Goal: Information Seeking & Learning: Find contact information

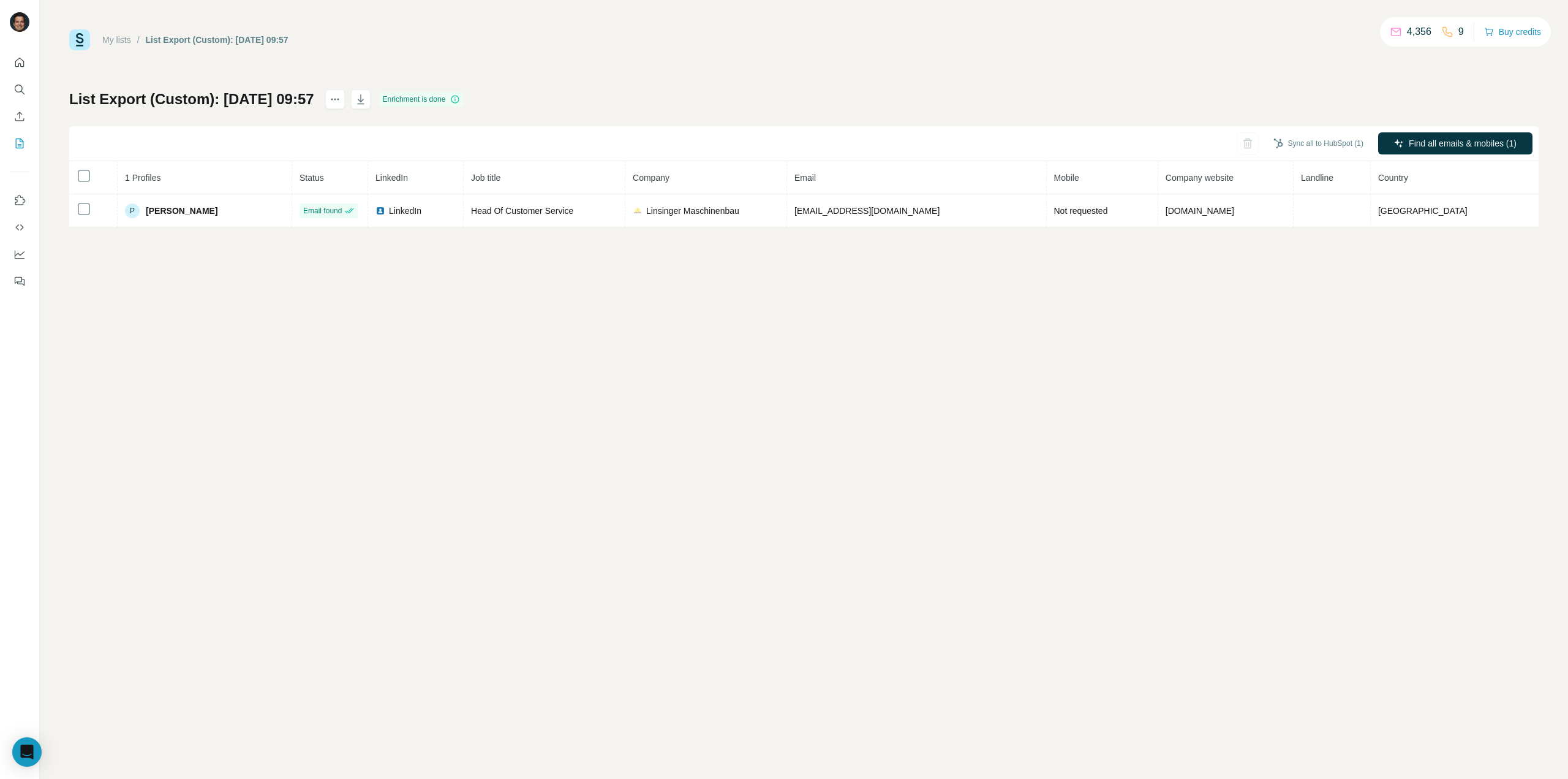
click at [1465, 131] on div "Sync all to HubSpot (1) Find all emails & mobiles (1)" at bounding box center [803, 144] width 1469 height 35
click at [1468, 142] on span "Find all emails & mobiles (1)" at bounding box center [1463, 143] width 108 height 12
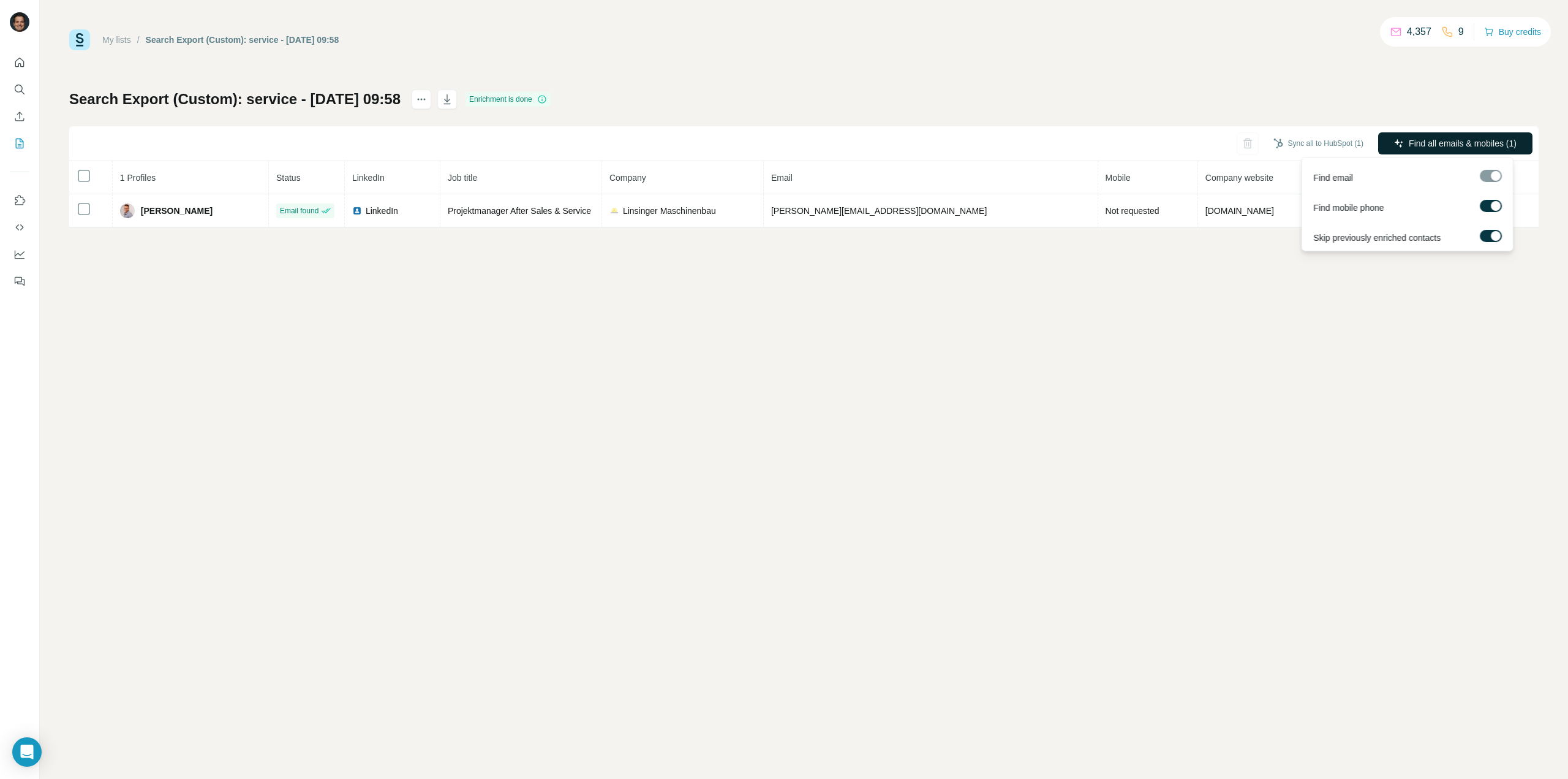
click at [1409, 137] on span "Find all emails & mobiles (1)" at bounding box center [1463, 143] width 108 height 12
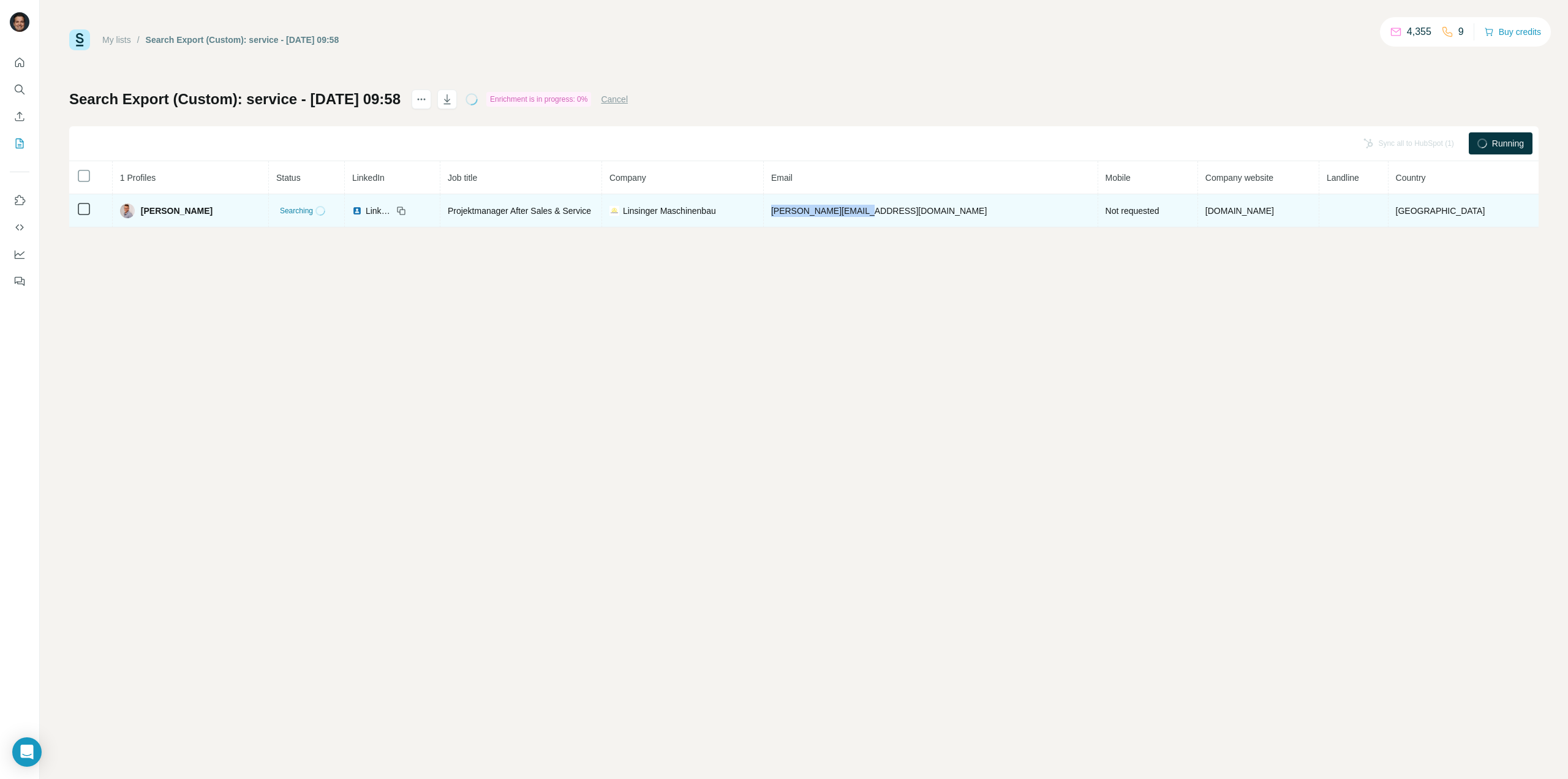
drag, startPoint x: 936, startPoint y: 211, endPoint x: 834, endPoint y: 211, distance: 102.0
click at [834, 211] on td "[PERSON_NAME][EMAIL_ADDRESS][DOMAIN_NAME]" at bounding box center [931, 211] width 334 height 33
copy span "[PERSON_NAME][EMAIL_ADDRESS][DOMAIN_NAME]"
drag, startPoint x: 254, startPoint y: 211, endPoint x: 155, endPoint y: 211, distance: 99.0
click at [155, 211] on div "[PERSON_NAME]" at bounding box center [190, 211] width 141 height 15
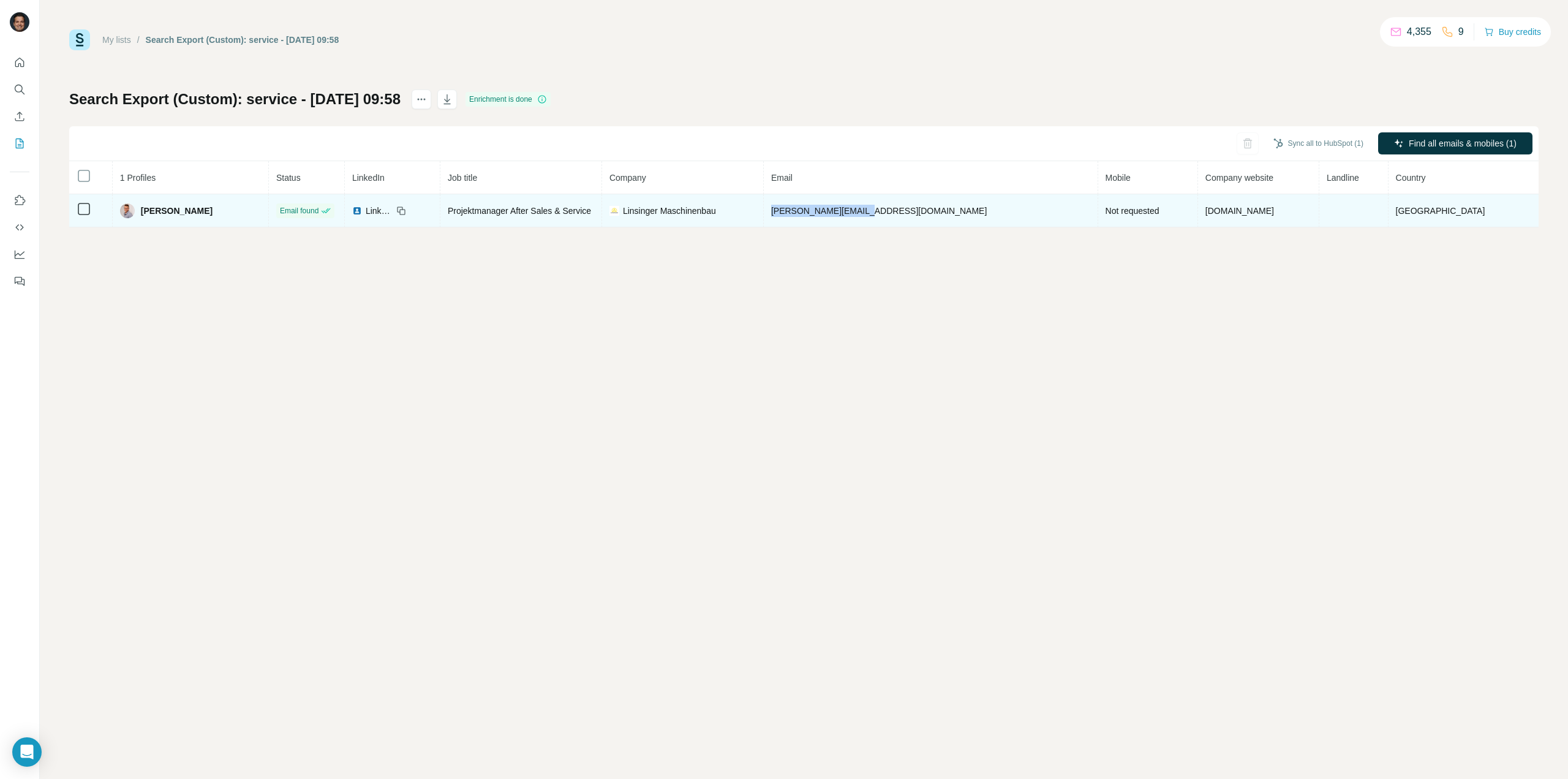
copy span "[PERSON_NAME]"
click at [588, 213] on span "Projektmanager After Sales & Service" at bounding box center [520, 211] width 144 height 10
click at [585, 215] on span "Projektmanager After Sales & Service" at bounding box center [520, 211] width 144 height 10
click at [574, 211] on span "Projektmanager After Sales & Service" at bounding box center [520, 211] width 144 height 10
drag, startPoint x: 509, startPoint y: 209, endPoint x: 668, endPoint y: 208, distance: 159.0
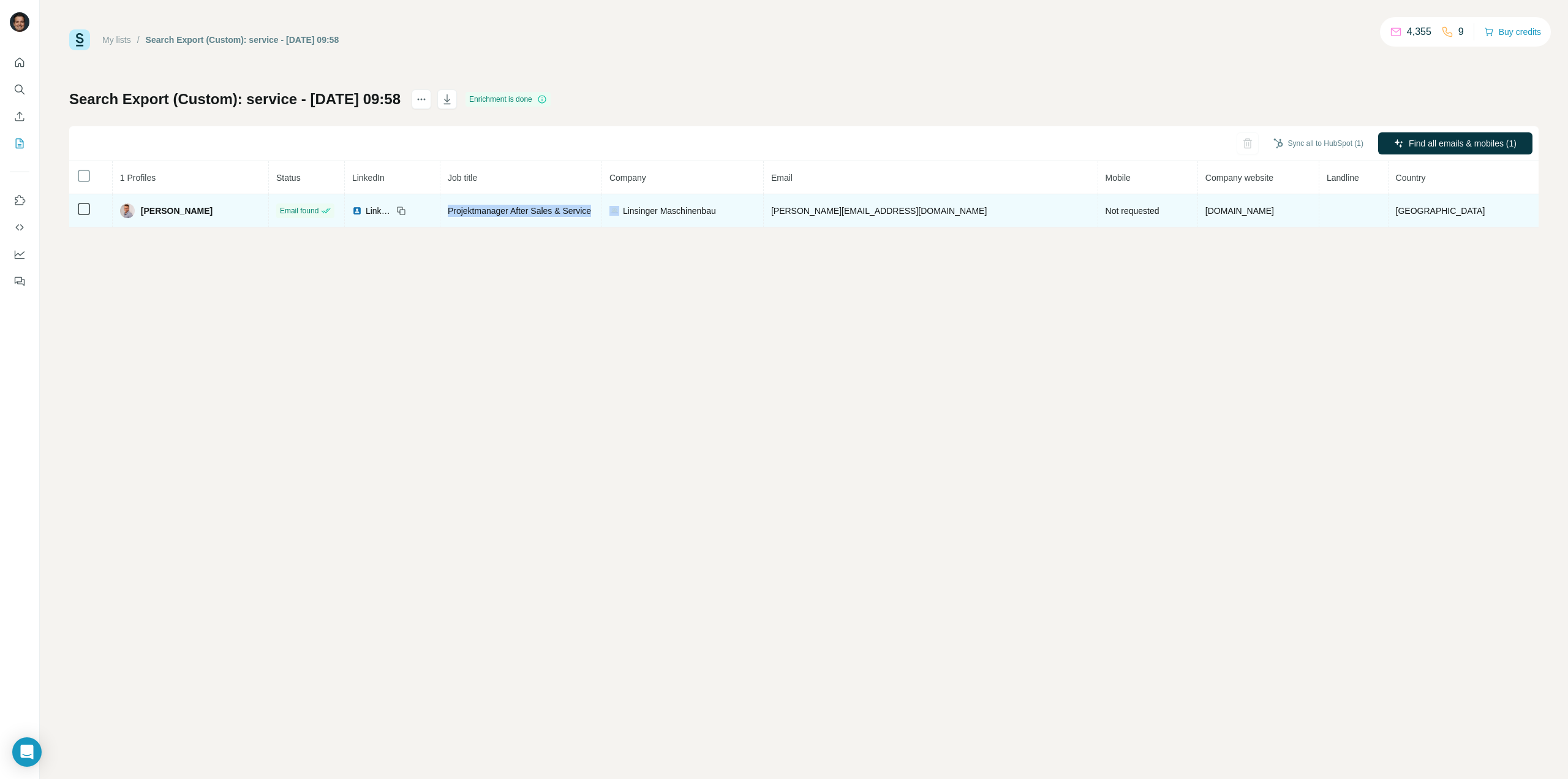
click at [668, 208] on tr "[PERSON_NAME] Email found LinkedIn Projektmanager After Sales & Service Linsing…" at bounding box center [803, 211] width 1469 height 33
copy span "Projektmanager After Sales & Service"
drag, startPoint x: 788, startPoint y: 211, endPoint x: 678, endPoint y: 210, distance: 110.0
click at [678, 210] on div "Linsinger Maschinenbau" at bounding box center [683, 211] width 147 height 12
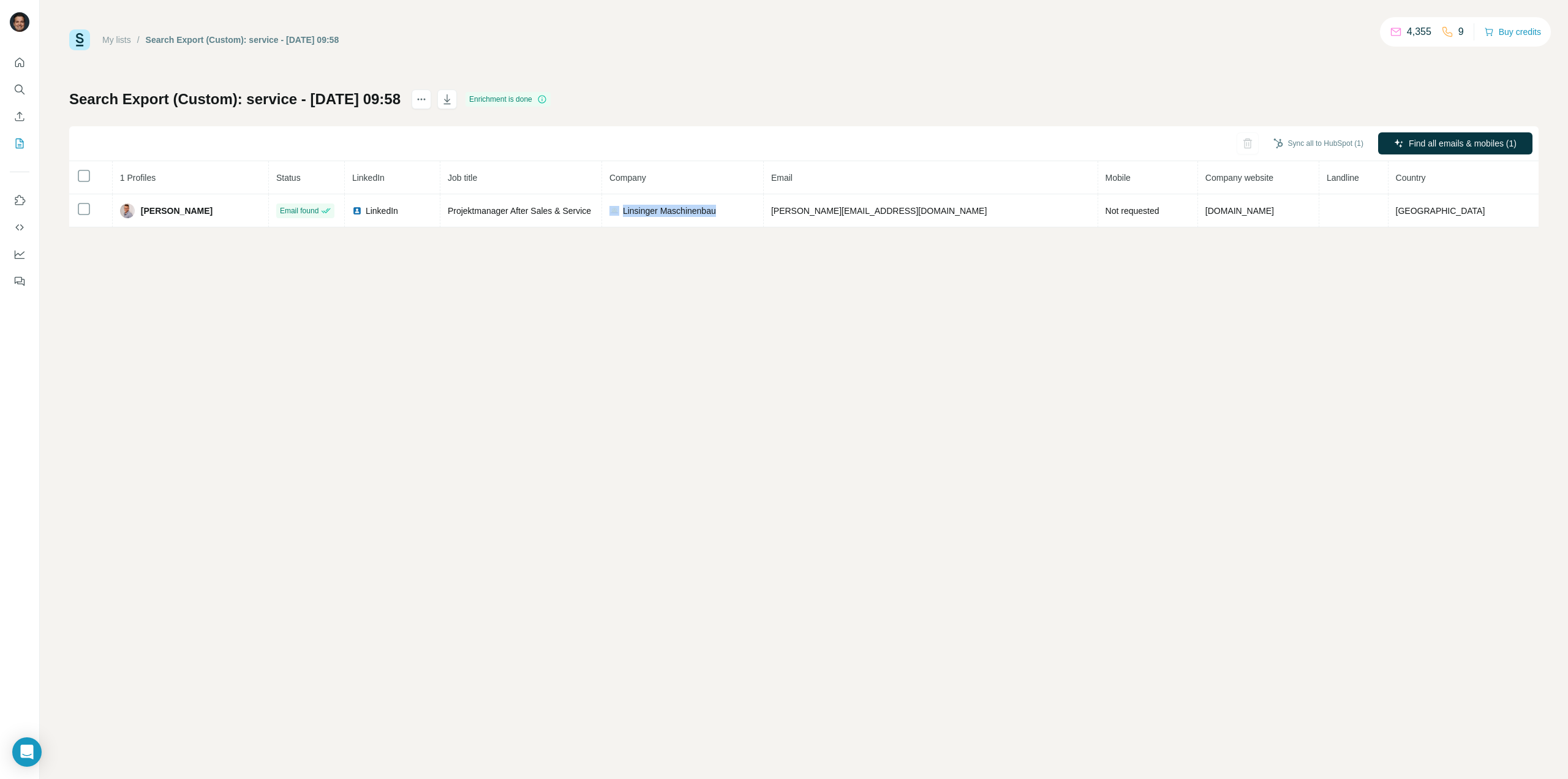
copy div "Linsinger Maschinenbau"
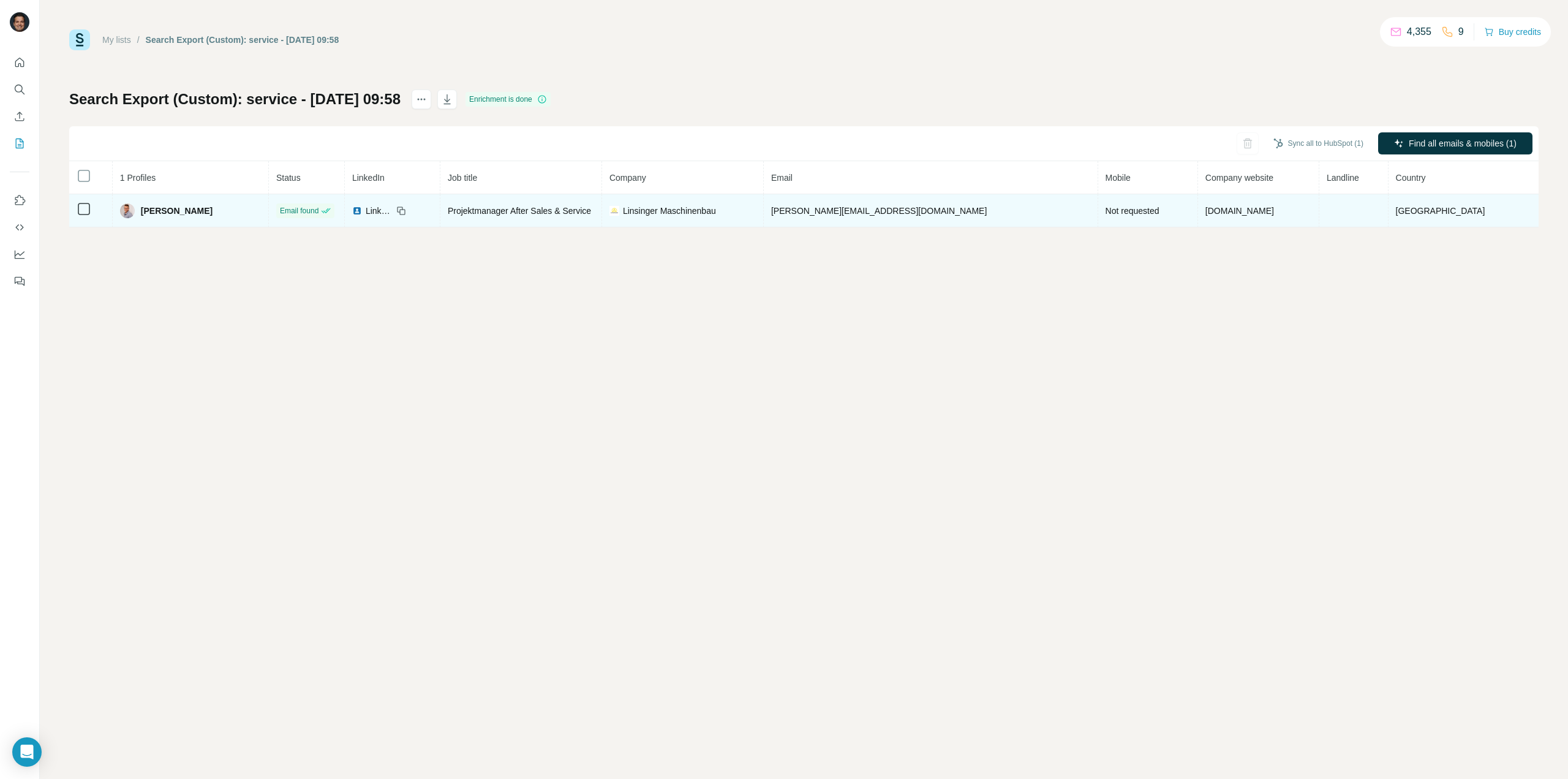
click at [406, 210] on icon at bounding box center [401, 211] width 10 height 10
drag, startPoint x: 912, startPoint y: 209, endPoint x: 805, endPoint y: 212, distance: 107.0
click at [805, 212] on td "silvan.peloso@knf.com" at bounding box center [931, 211] width 334 height 33
copy span "silvan.peloso@knf.com"
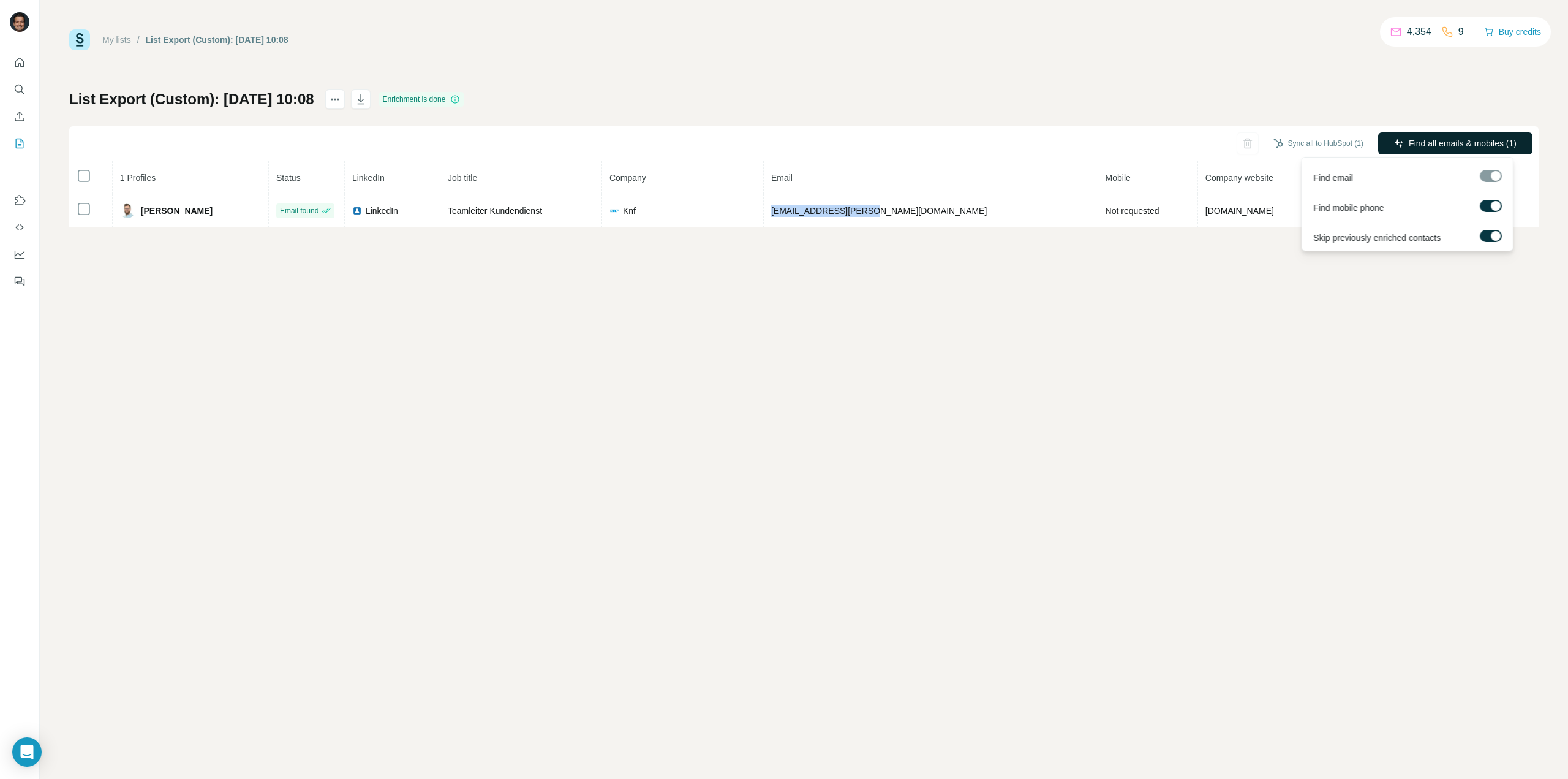
click at [1507, 136] on button "Find all emails & mobiles (1)" at bounding box center [1456, 143] width 155 height 22
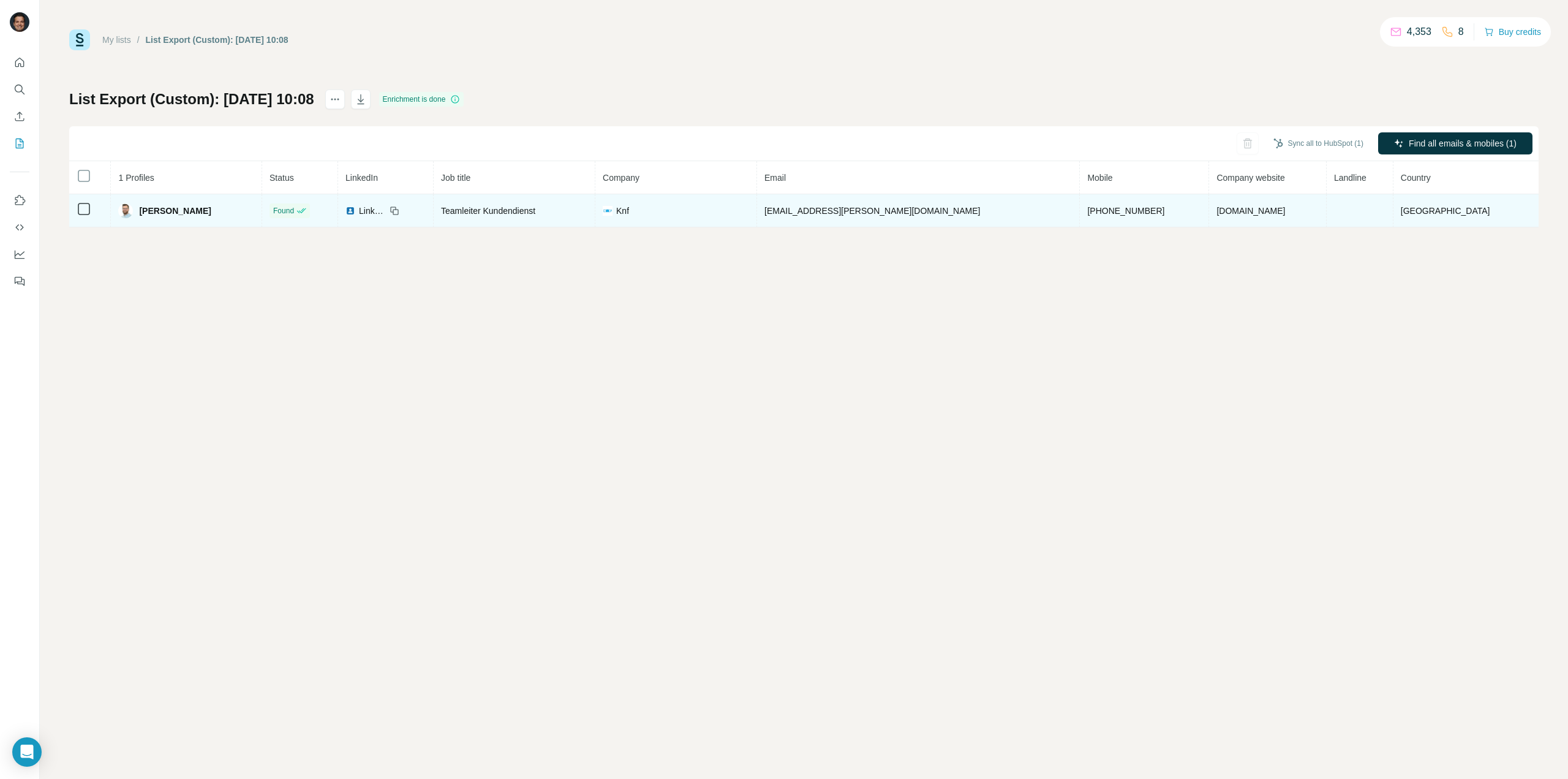
click at [398, 210] on icon at bounding box center [395, 212] width 6 height 6
click at [398, 209] on icon at bounding box center [395, 212] width 6 height 6
drag, startPoint x: 1083, startPoint y: 211, endPoint x: 1009, endPoint y: 205, distance: 74.2
click at [1080, 205] on td "+41793868071" at bounding box center [1145, 211] width 129 height 33
copy span "+41793868071"
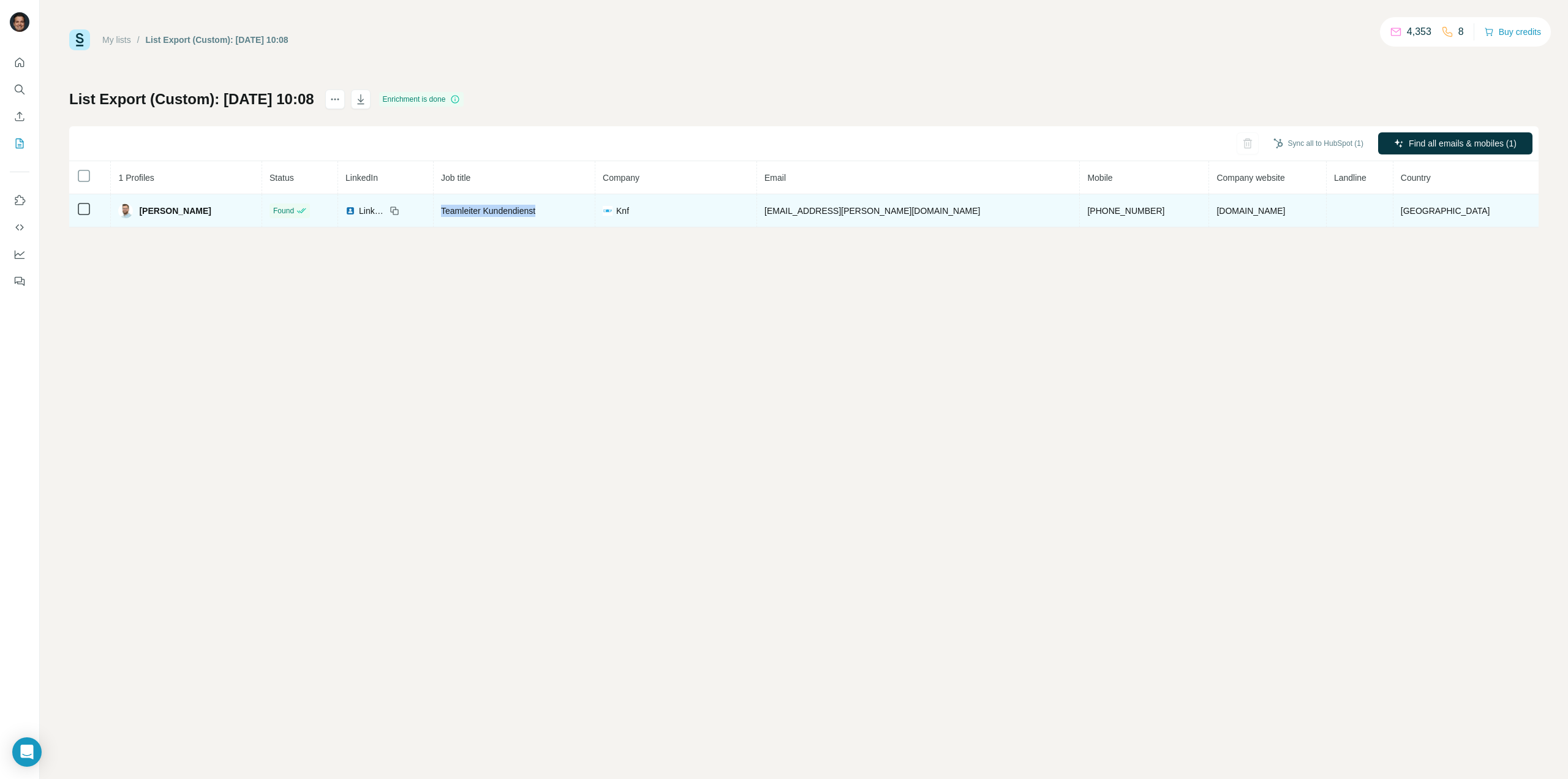
drag, startPoint x: 551, startPoint y: 211, endPoint x: 483, endPoint y: 209, distance: 68.0
click at [483, 209] on div "Teamleiter Kundendienst" at bounding box center [514, 211] width 147 height 12
copy span "Teamleiter Kundendienst"
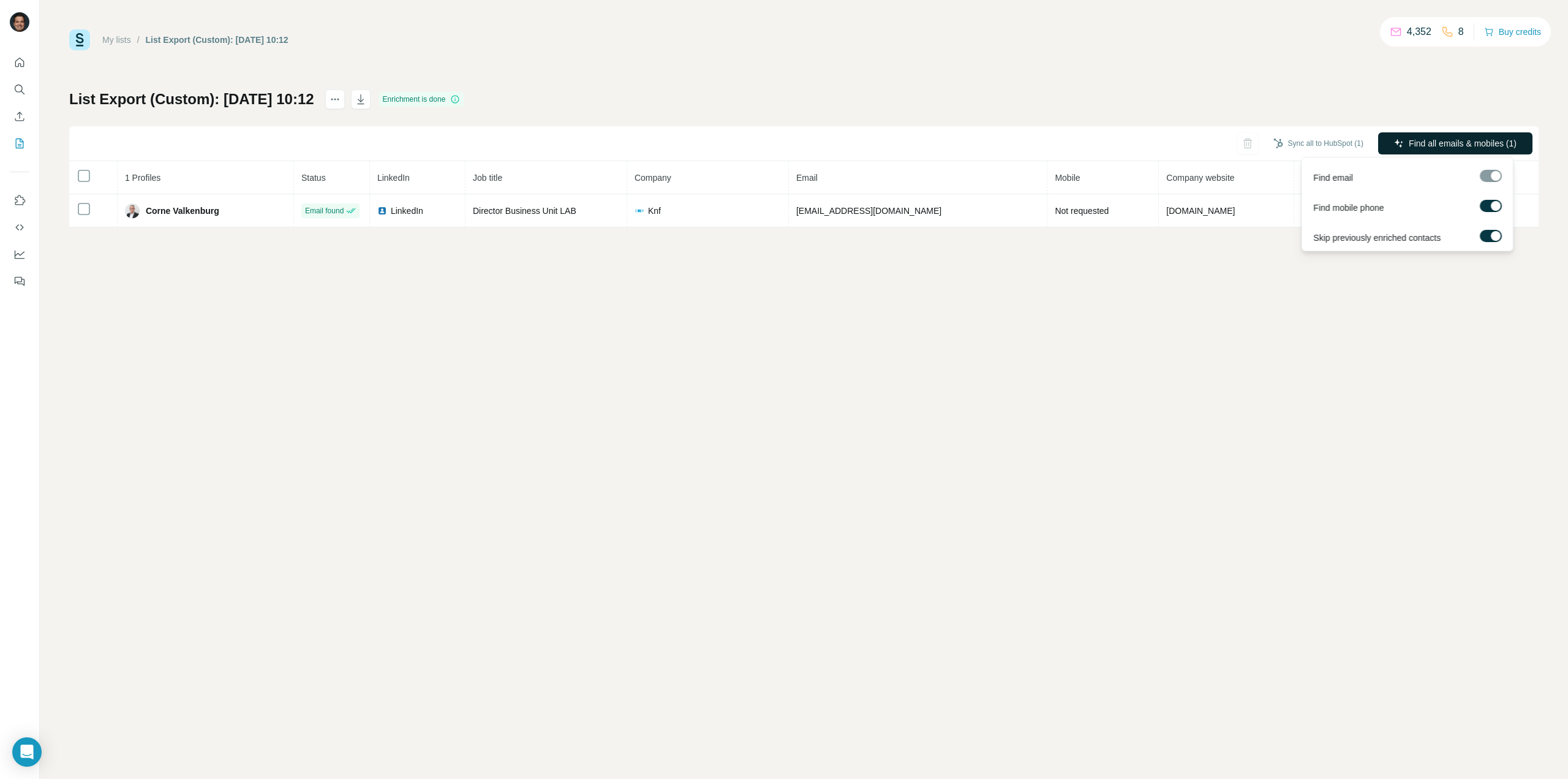
click at [1470, 144] on span "Find all emails & mobiles (1)" at bounding box center [1463, 143] width 108 height 12
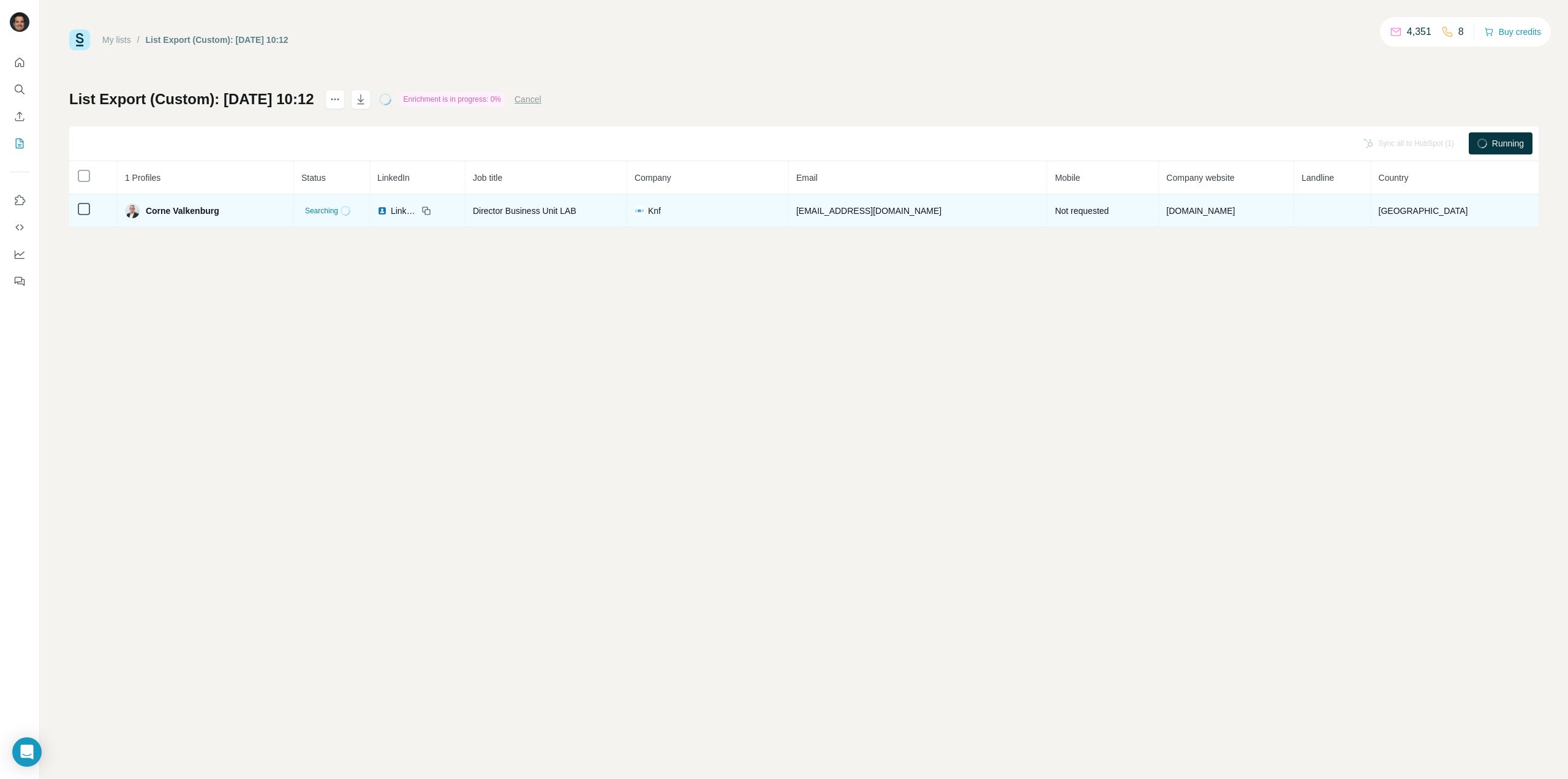
click at [431, 210] on icon at bounding box center [427, 211] width 10 height 10
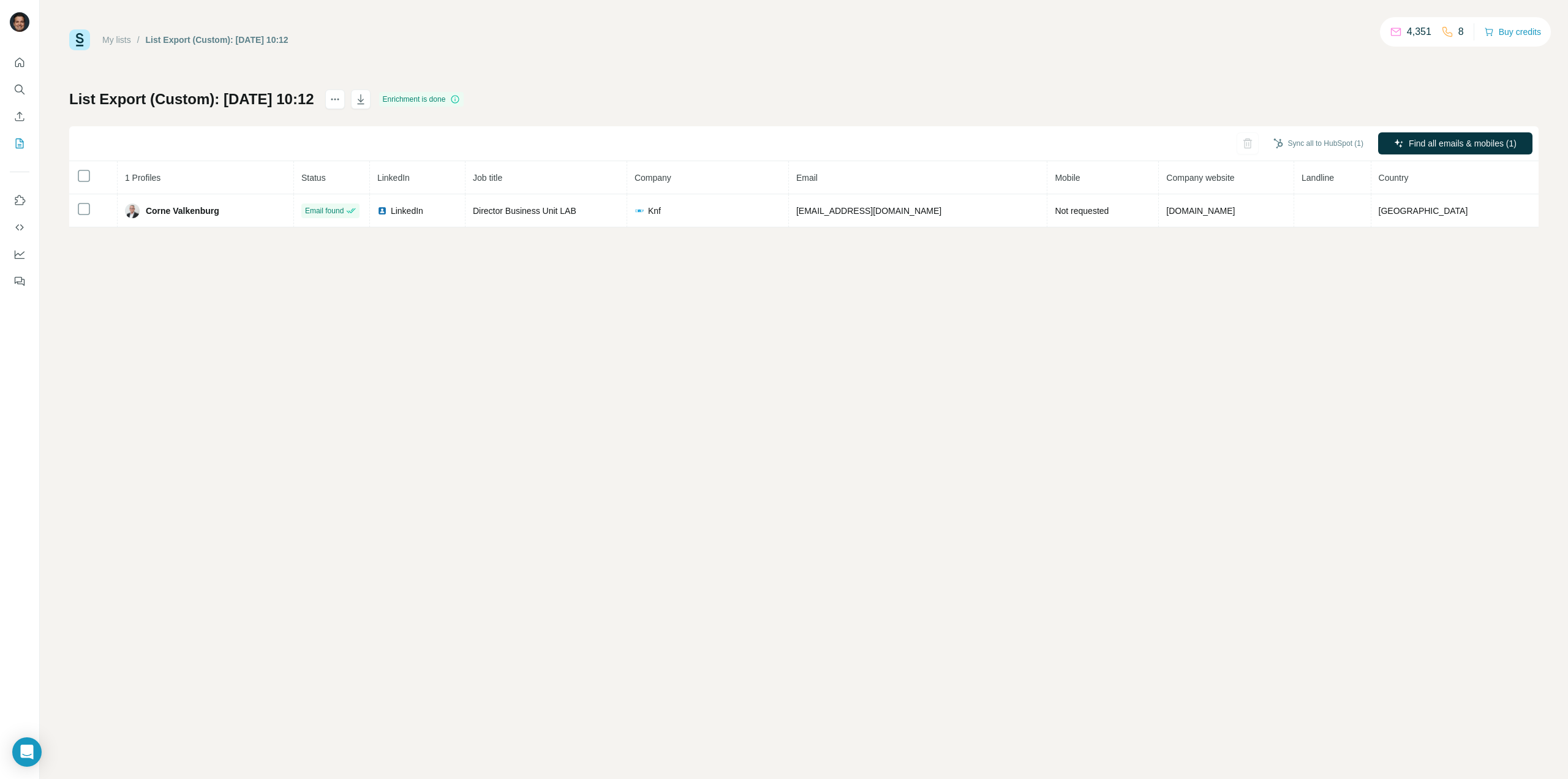
click at [391, 301] on div "My lists / List Export (Custom): 01/09/2025 10:12 4,351 8 Buy credits List Expo…" at bounding box center [804, 389] width 1529 height 779
click at [118, 38] on link "My lists" at bounding box center [117, 40] width 29 height 10
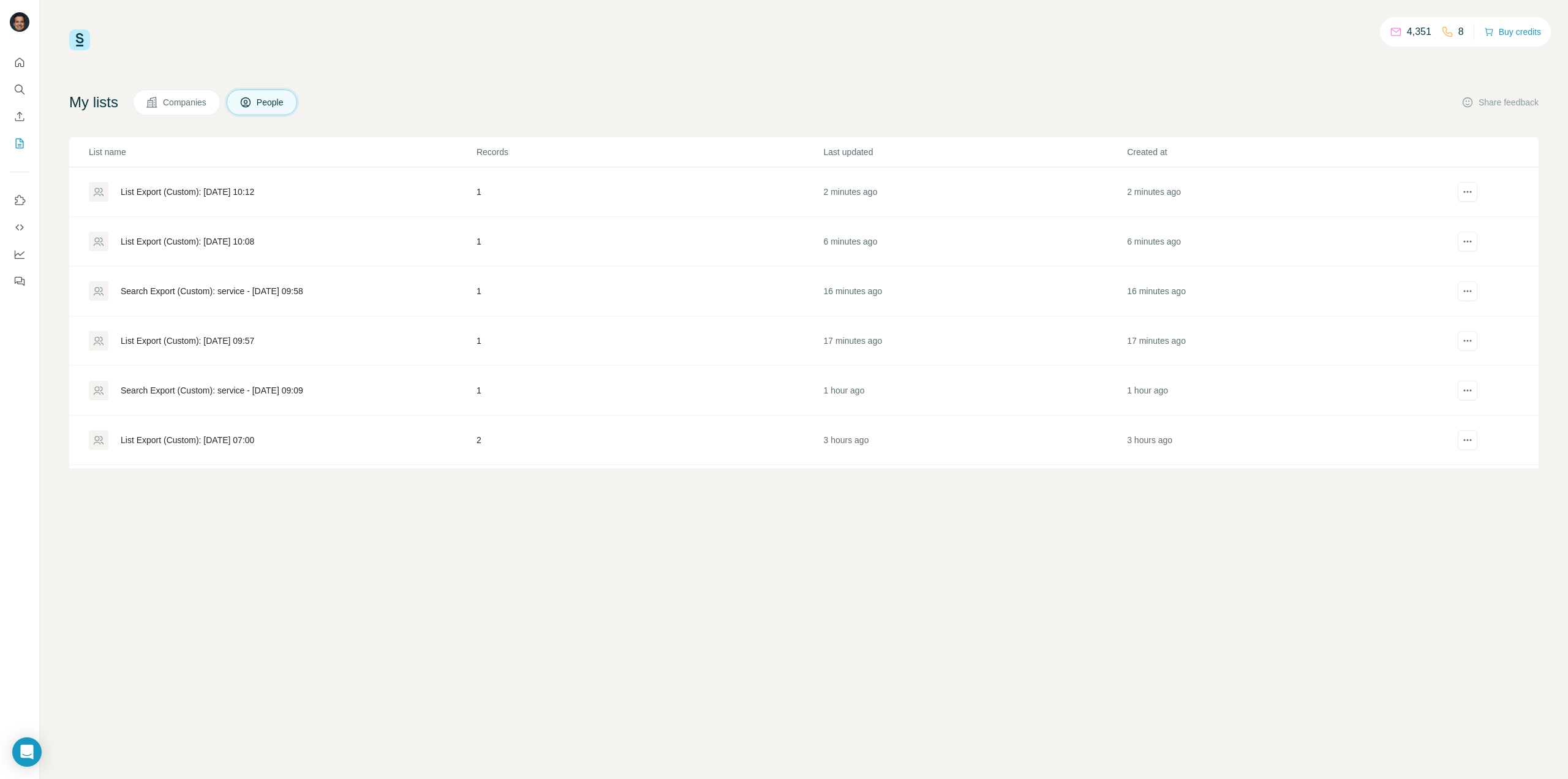
click at [219, 238] on div "List Export (Custom): 01/09/2025 10:08" at bounding box center [187, 241] width 134 height 12
